Goal: Information Seeking & Learning: Stay updated

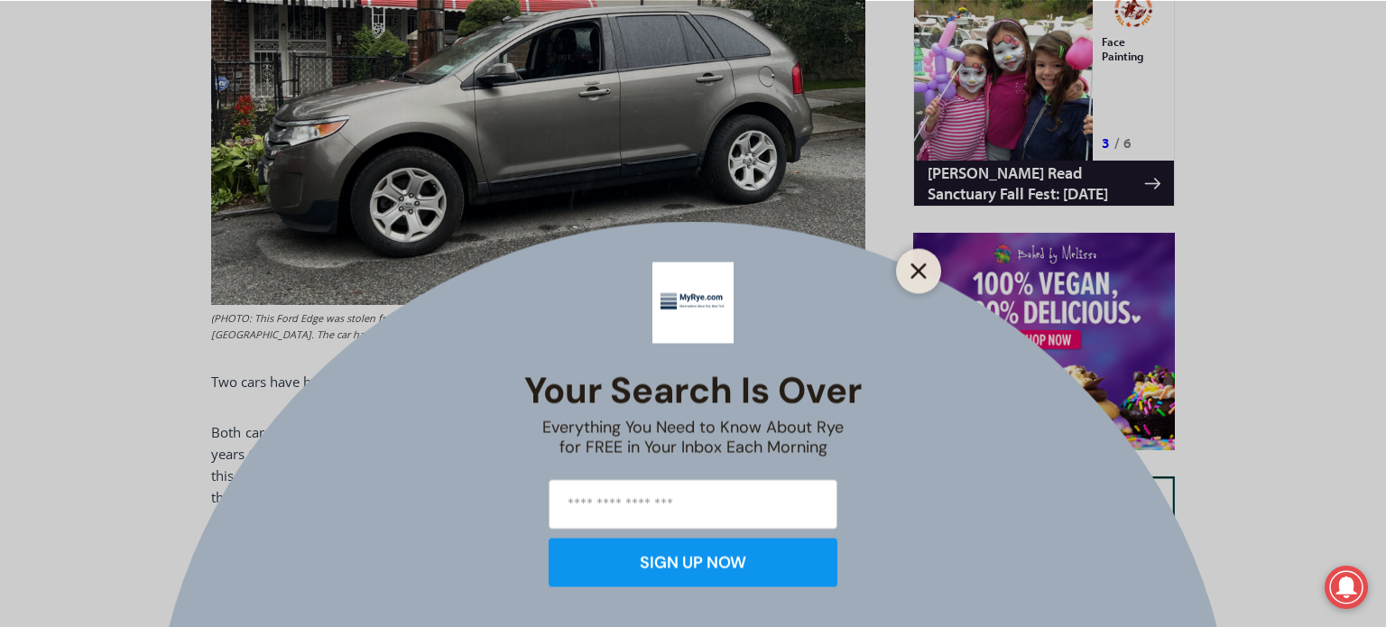
click at [917, 275] on icon "Close" at bounding box center [918, 271] width 16 height 16
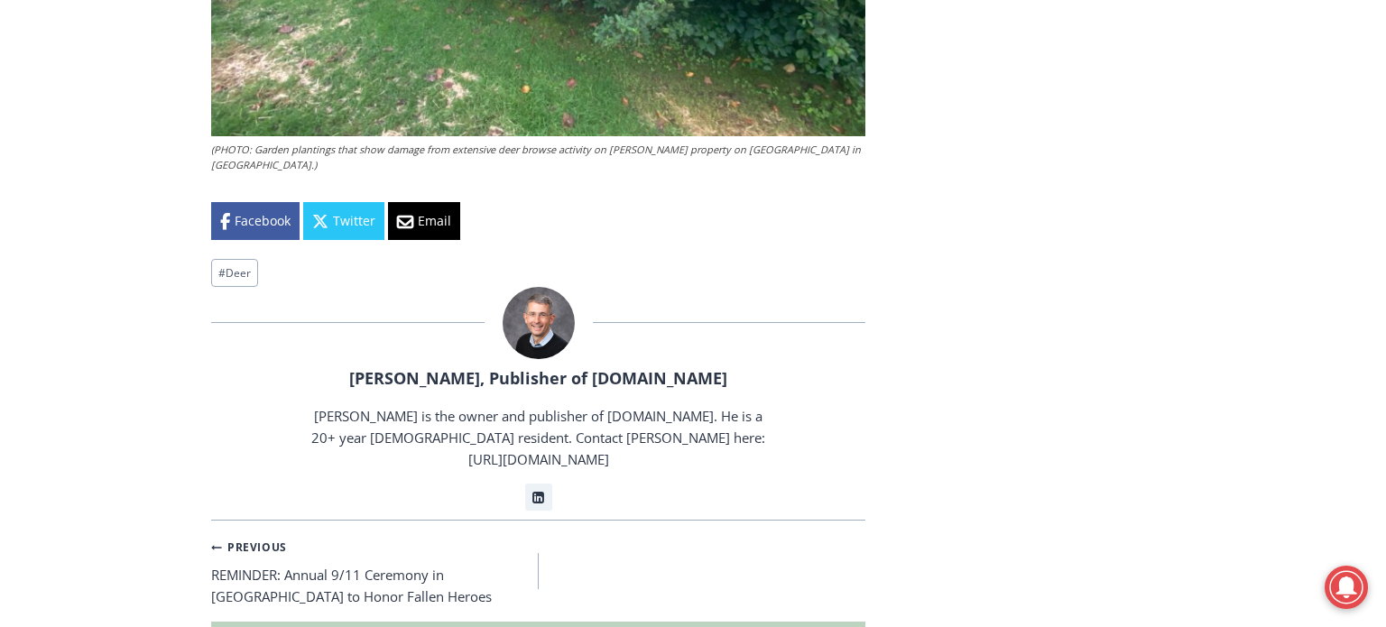
scroll to position [4122, 0]
